Goal: Transaction & Acquisition: Subscribe to service/newsletter

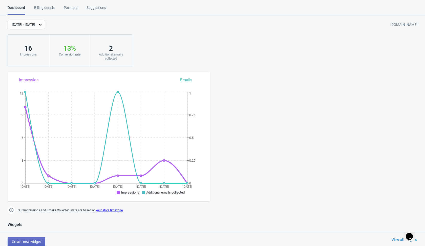
click at [41, 10] on div "Billing details" at bounding box center [44, 9] width 21 height 9
click at [45, 8] on div "Billing details" at bounding box center [44, 9] width 21 height 9
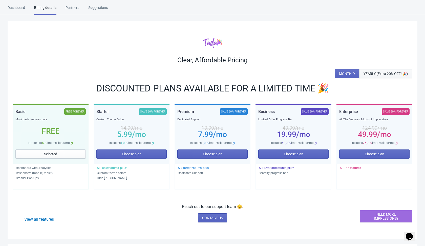
click at [385, 74] on span "YEARLY (Extra 20% OFF! 🎉)" at bounding box center [386, 74] width 45 height 4
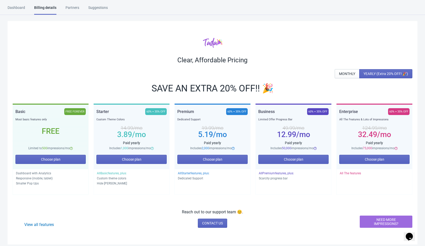
click at [349, 68] on div "Clear, Affordable Pricing MONTHLY YEARLY (Extra 20% OFF! 🎉) SAVE AN EXTRA 20% O…" at bounding box center [213, 132] width 410 height 223
click at [346, 70] on button "MONTHLY" at bounding box center [347, 73] width 25 height 9
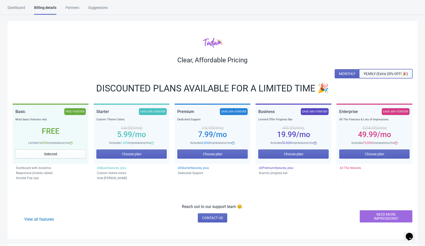
click at [380, 72] on span "YEARLY (Extra 20% OFF! 🎉)" at bounding box center [386, 74] width 45 height 4
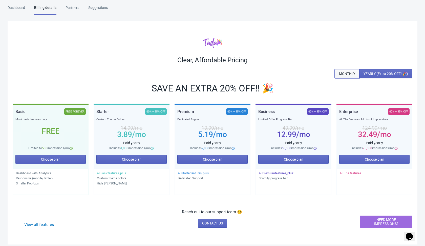
click at [347, 73] on span "MONTHLY" at bounding box center [347, 74] width 16 height 4
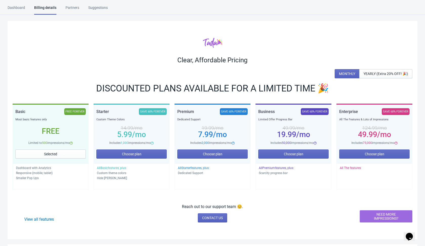
click at [376, 78] on div "Clear, Affordable Pricing MONTHLY YEARLY (Extra 20% OFF! 🎉) DISCOUNTED PLANS AV…" at bounding box center [213, 130] width 410 height 218
click at [377, 72] on span "YEARLY (Extra 20% OFF! 🎉)" at bounding box center [386, 74] width 45 height 4
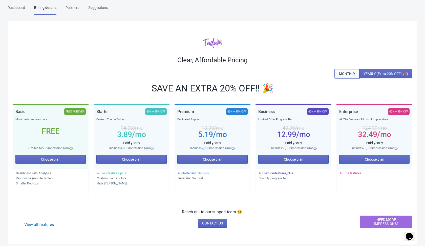
click at [343, 74] on span "MONTHLY" at bounding box center [347, 74] width 16 height 4
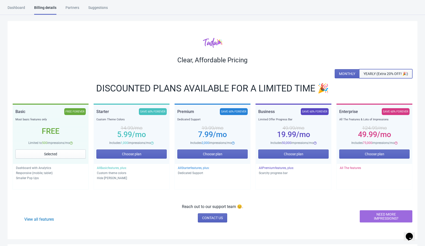
click at [368, 73] on span "YEARLY (Extra 20% OFF! 🎉)" at bounding box center [386, 74] width 45 height 4
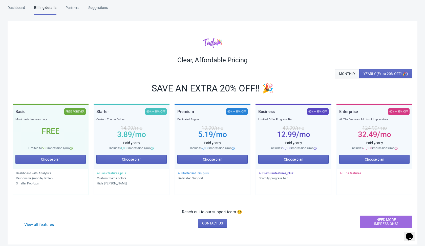
click at [347, 75] on span "MONTHLY" at bounding box center [347, 74] width 16 height 4
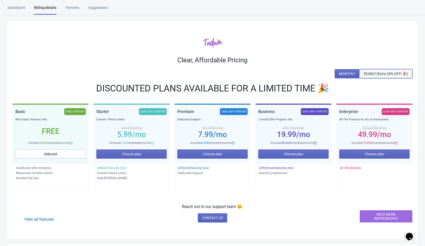
click at [364, 74] on span "YEARLY (Extra 20% OFF! 🎉)" at bounding box center [386, 74] width 45 height 4
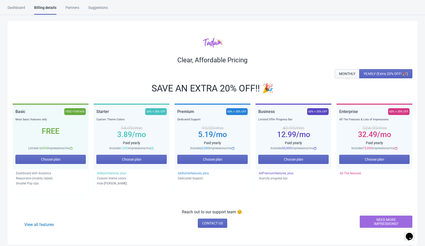
click at [337, 76] on button "MONTHLY" at bounding box center [347, 73] width 25 height 9
